Goal: Transaction & Acquisition: Purchase product/service

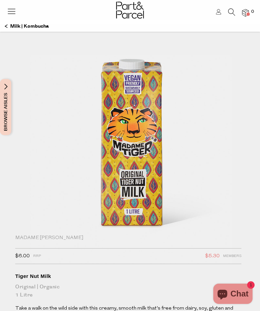
click at [165, 173] on img at bounding box center [129, 150] width 203 height 239
click at [150, 178] on img at bounding box center [129, 150] width 203 height 239
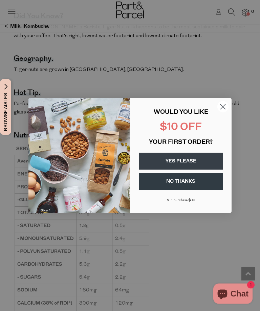
scroll to position [597, 0]
click at [223, 112] on circle "Close dialog" at bounding box center [222, 106] width 11 height 11
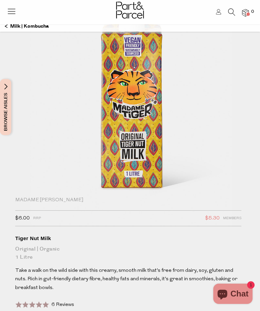
scroll to position [0, 0]
